Goal: Navigation & Orientation: Find specific page/section

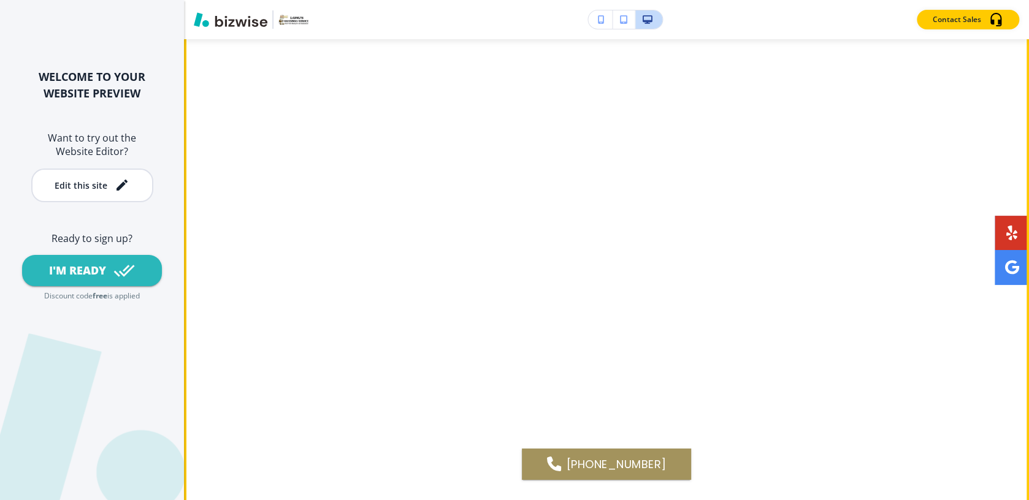
scroll to position [2146, 0]
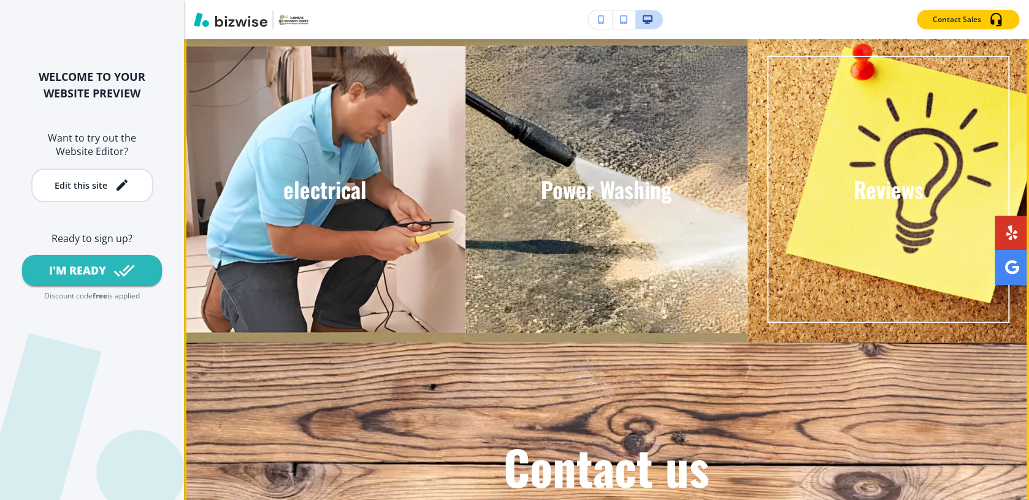
click at [875, 196] on p "Reviews" at bounding box center [888, 189] width 70 height 25
click at [902, 192] on p "Reviews" at bounding box center [888, 189] width 70 height 25
click at [901, 192] on p "Reviews" at bounding box center [888, 189] width 70 height 25
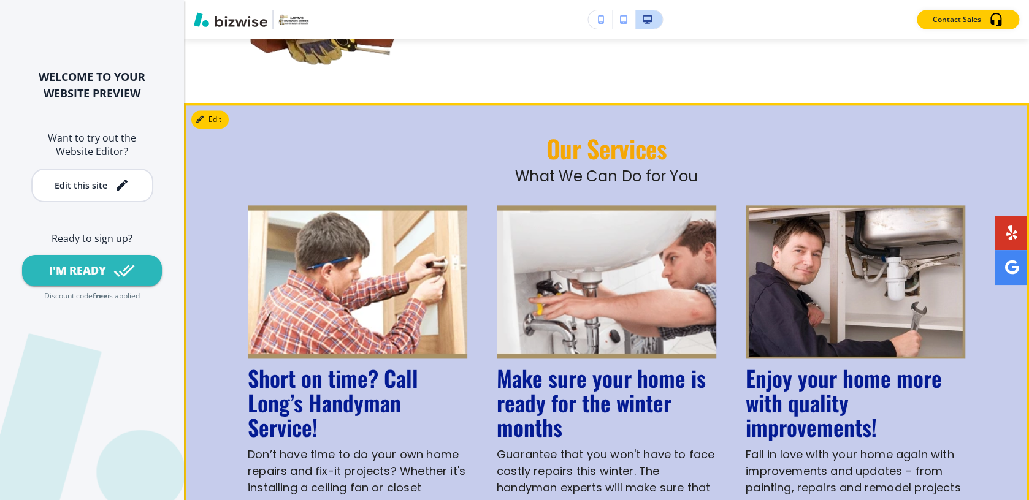
scroll to position [954, 0]
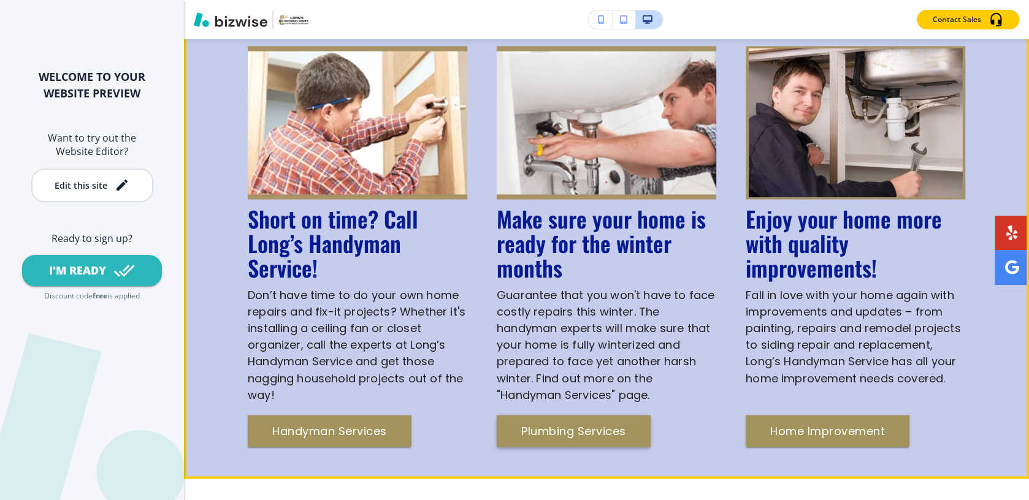
click at [601, 434] on button "Plumbing Services" at bounding box center [574, 431] width 154 height 32
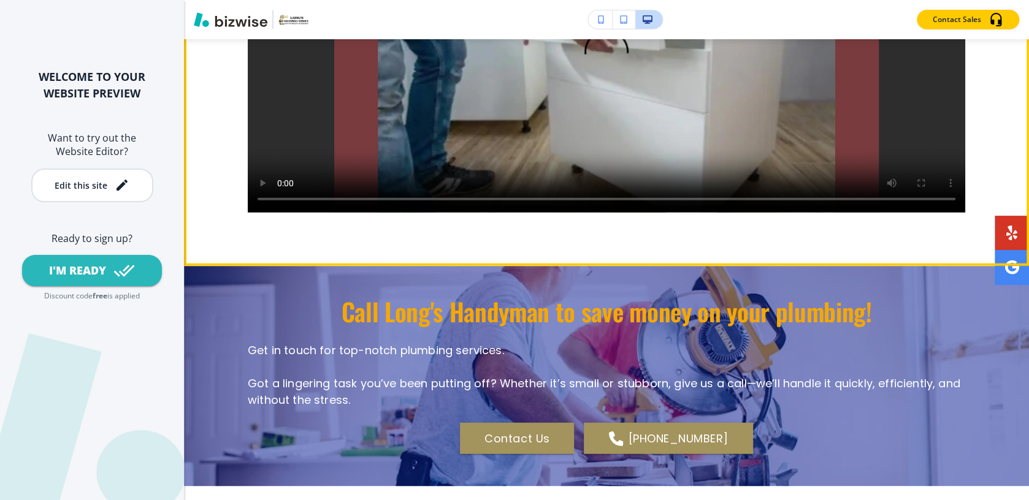
scroll to position [1748, 0]
